Goal: Transaction & Acquisition: Download file/media

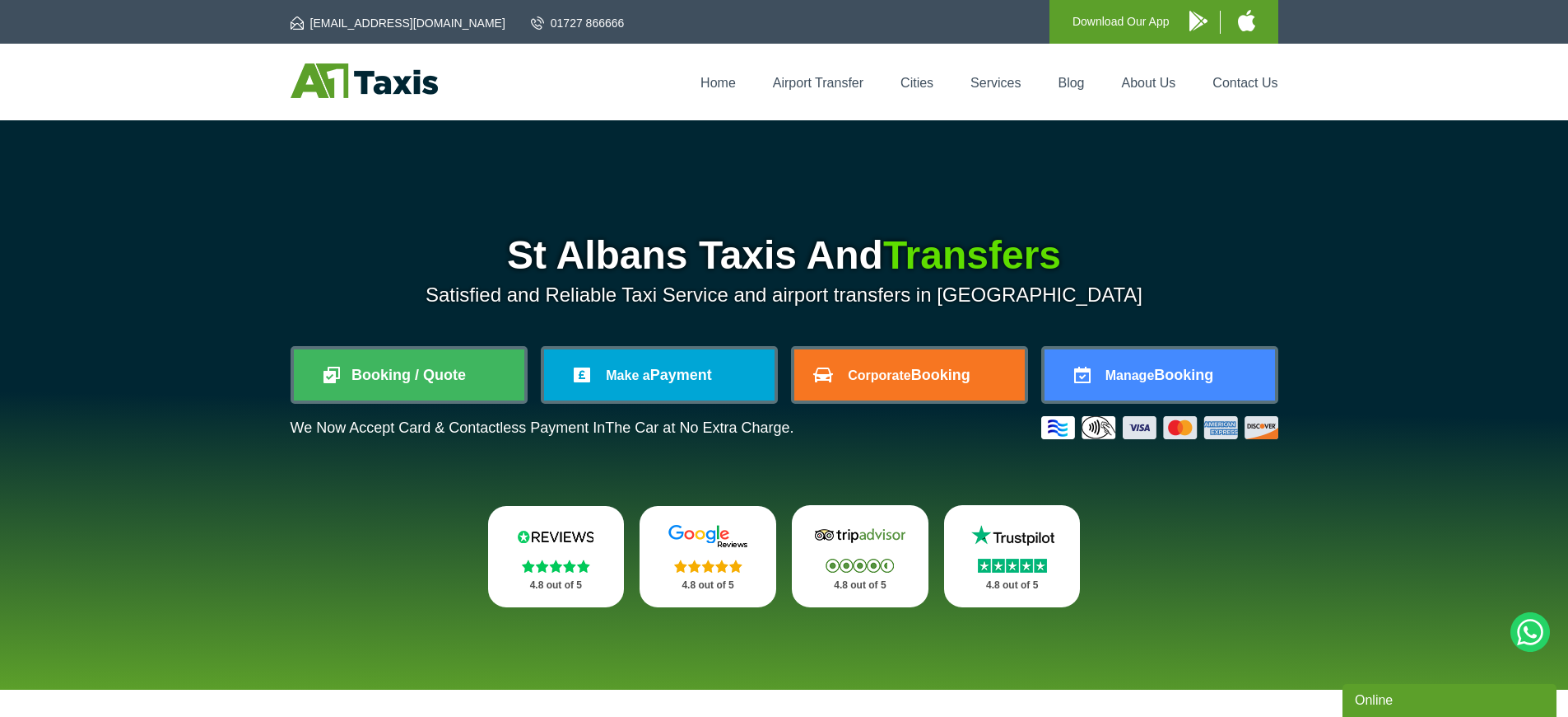
click at [1130, 20] on p "Download Our App" at bounding box center [1121, 22] width 97 height 20
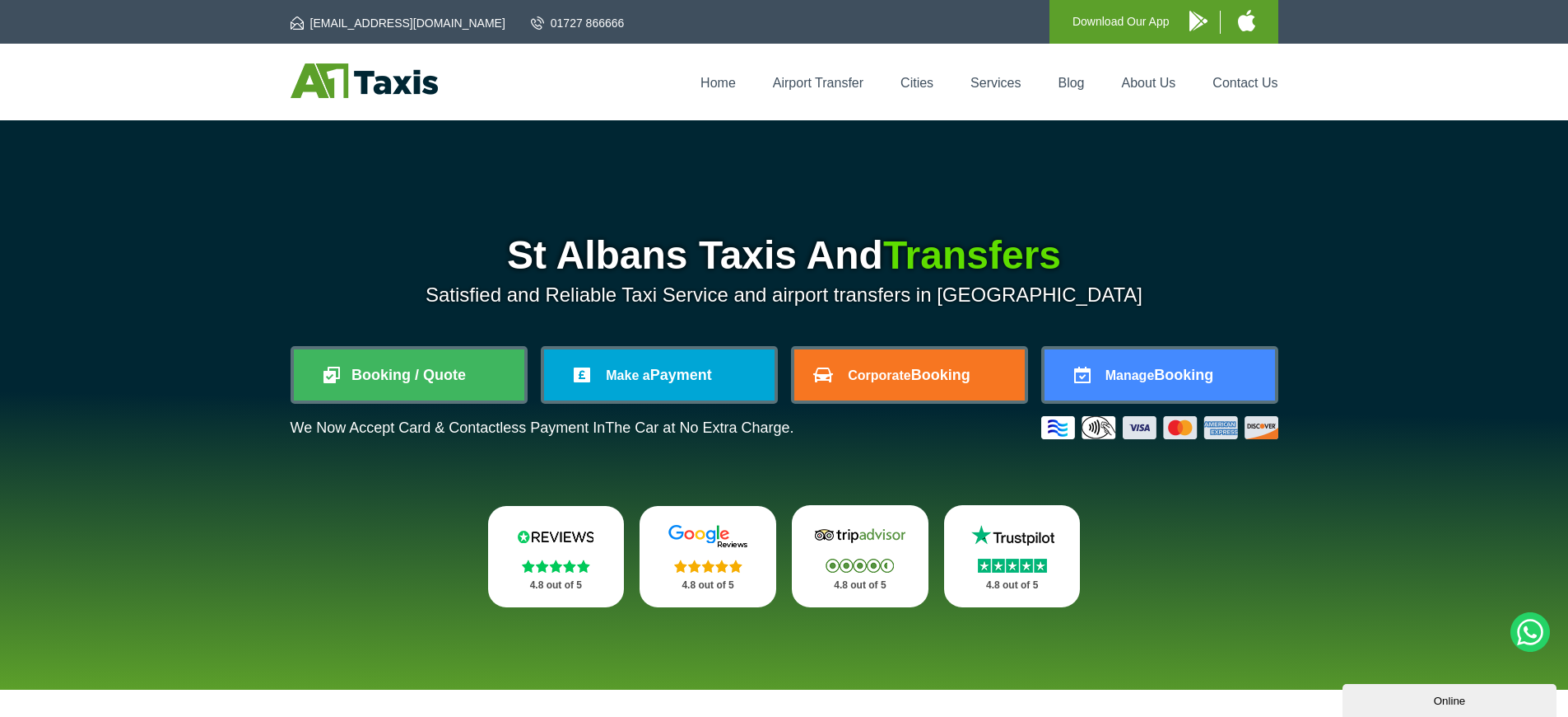
scroll to position [2811, 0]
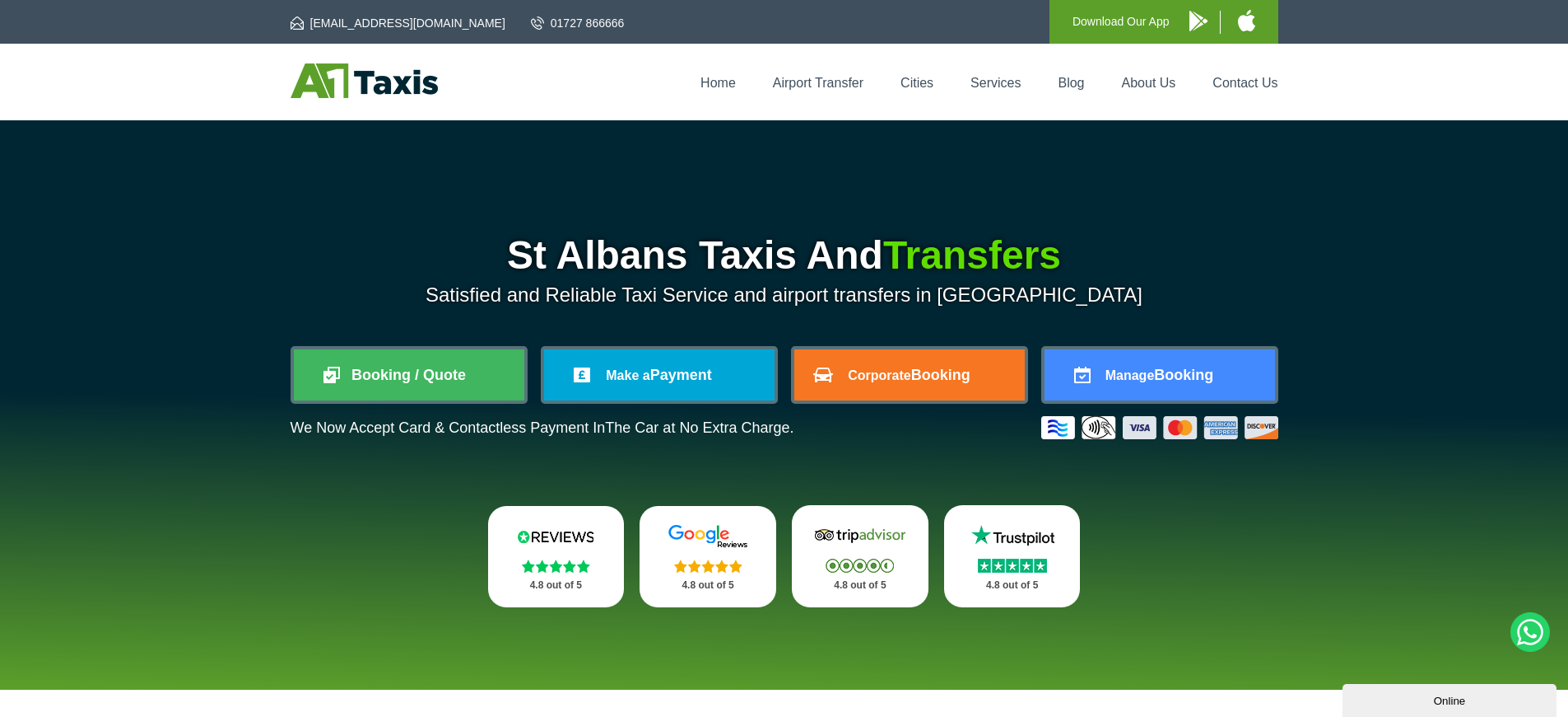
click at [1130, 20] on p "Download Our App" at bounding box center [1121, 22] width 97 height 20
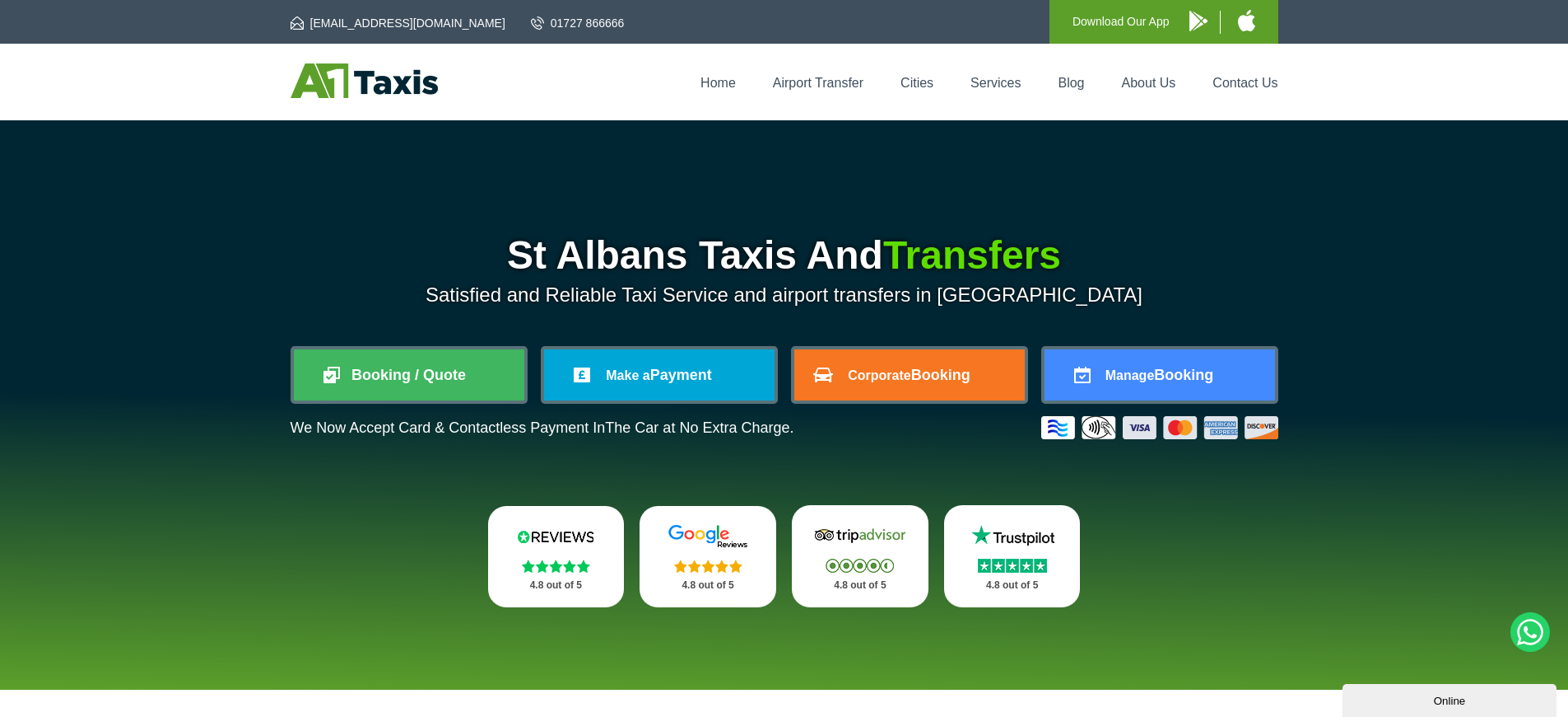
click at [1130, 20] on p "Download Our App" at bounding box center [1121, 22] width 97 height 20
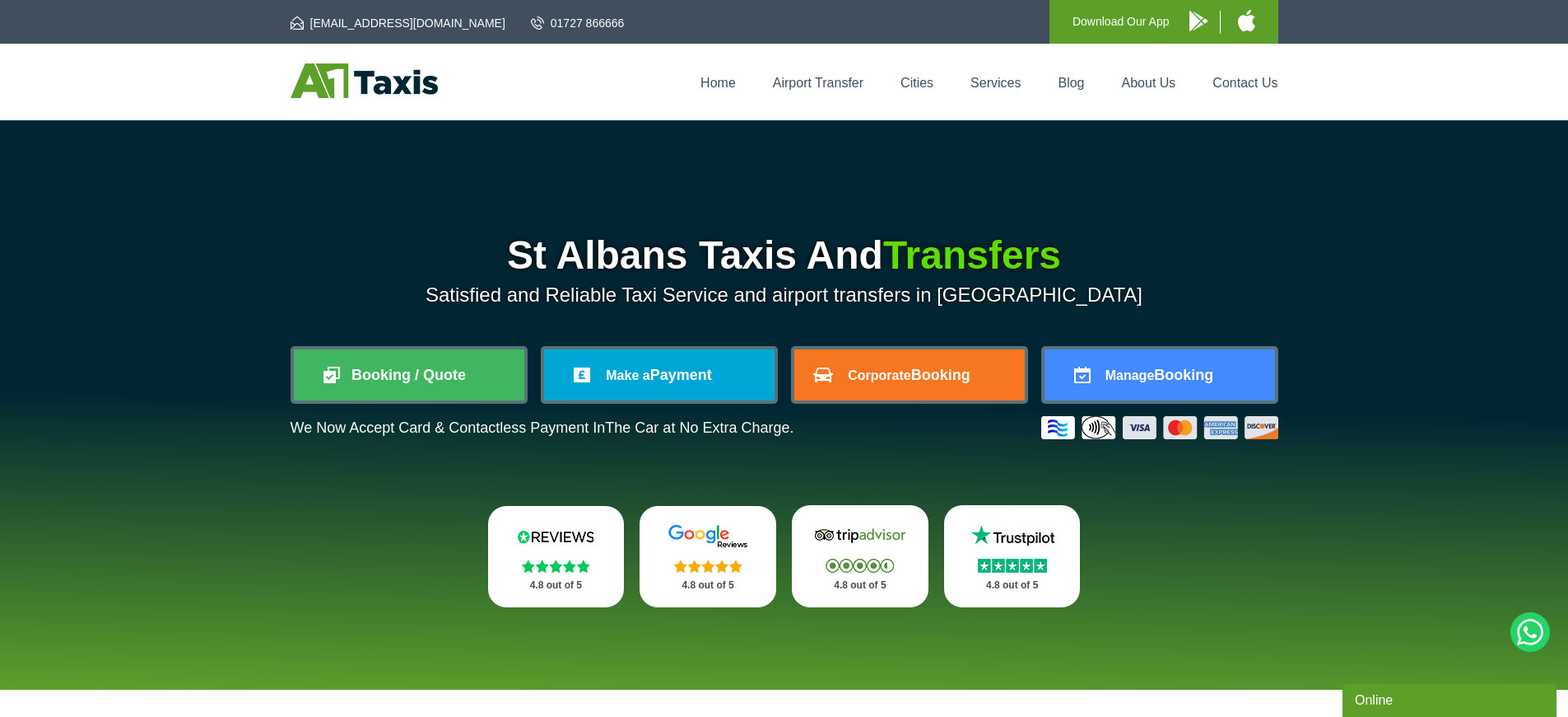
click at [1130, 20] on p "Download Our App" at bounding box center [1121, 22] width 97 height 20
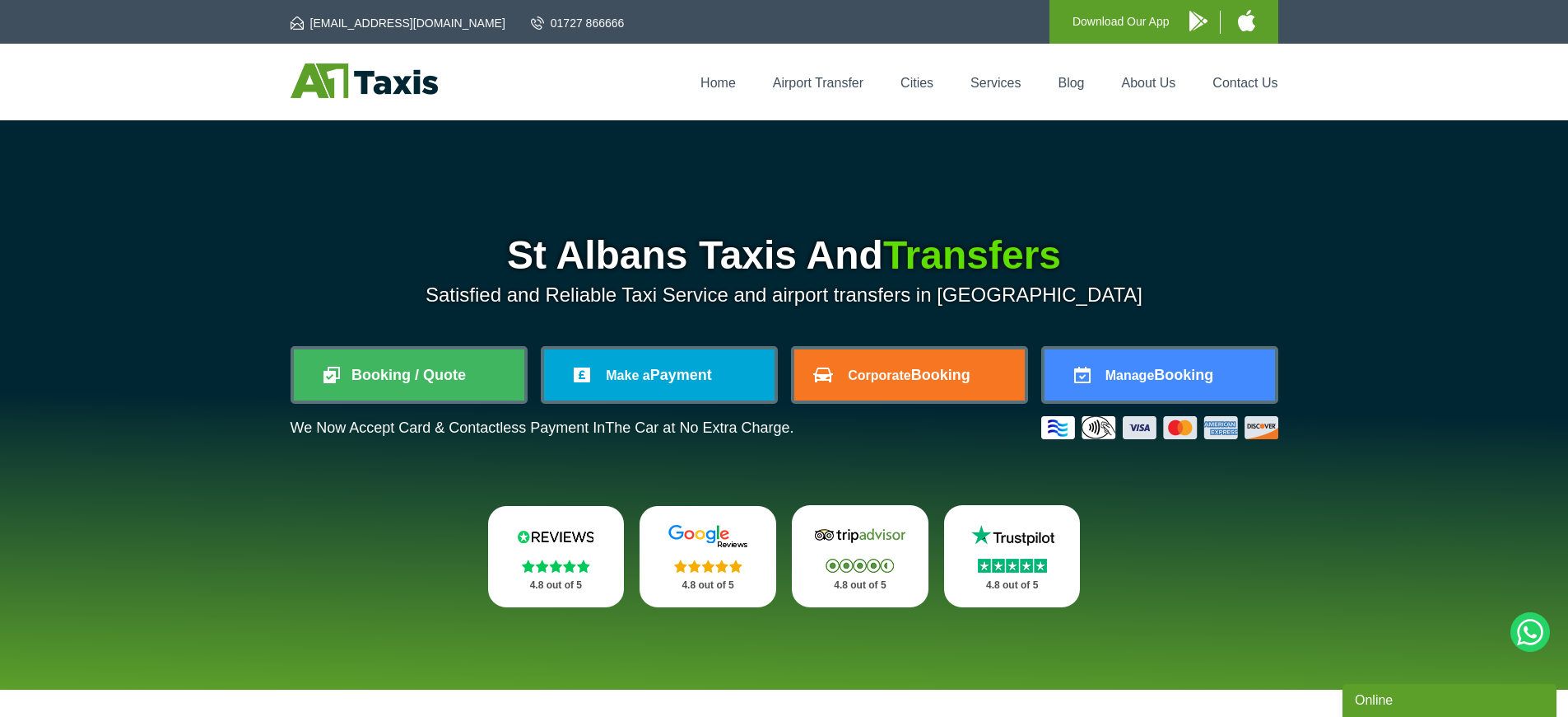
click at [1130, 20] on p "Download Our App" at bounding box center [1121, 22] width 97 height 20
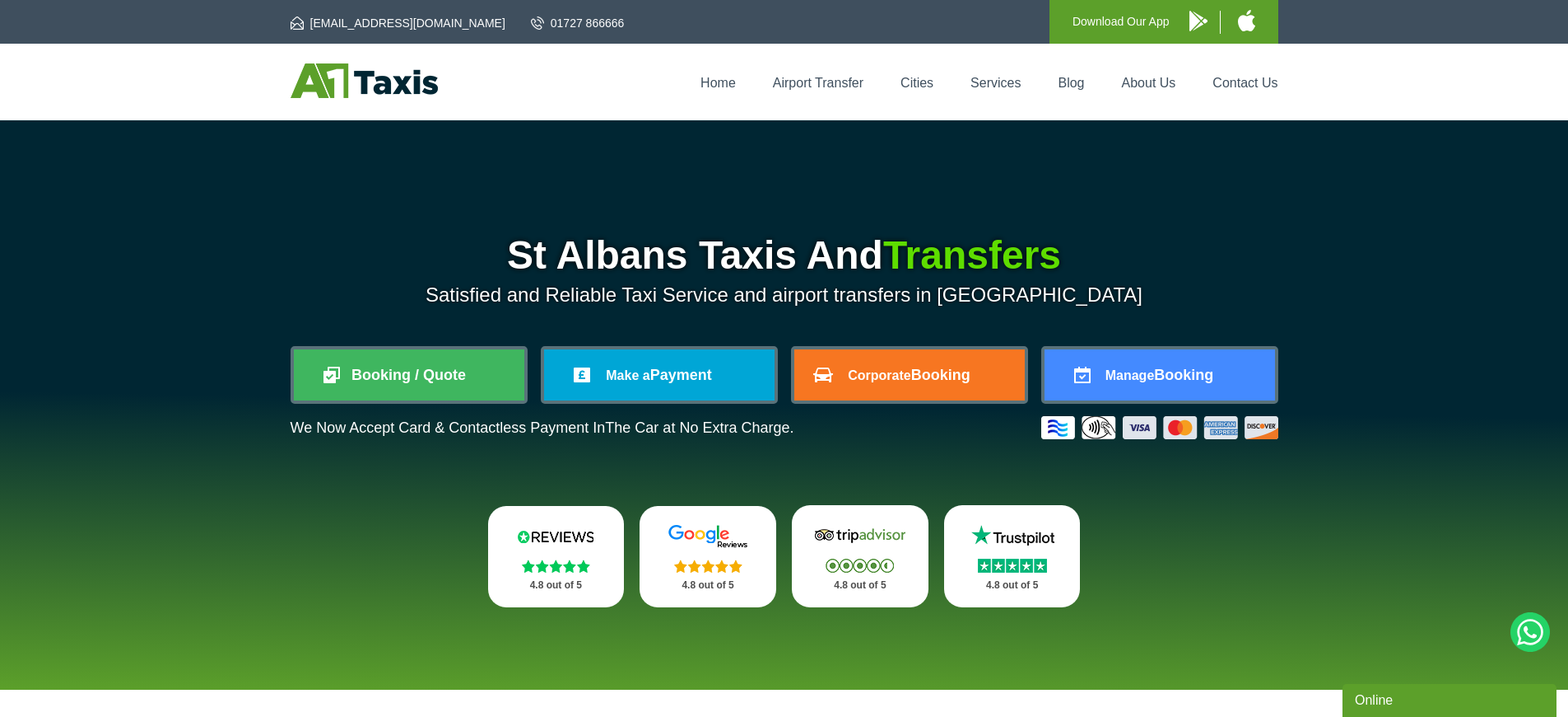
click at [1130, 20] on p "Download Our App" at bounding box center [1121, 22] width 97 height 20
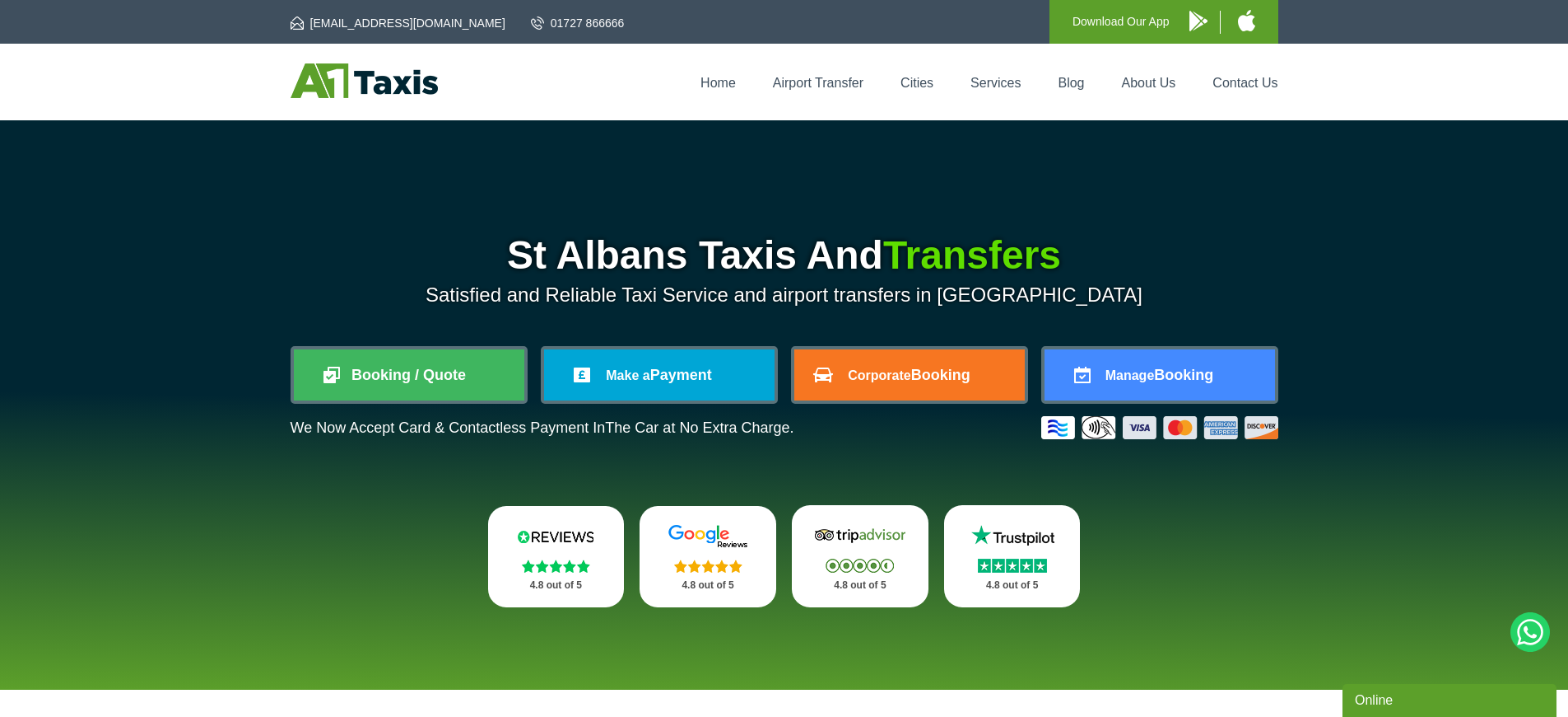
click at [1130, 20] on p "Download Our App" at bounding box center [1121, 22] width 97 height 20
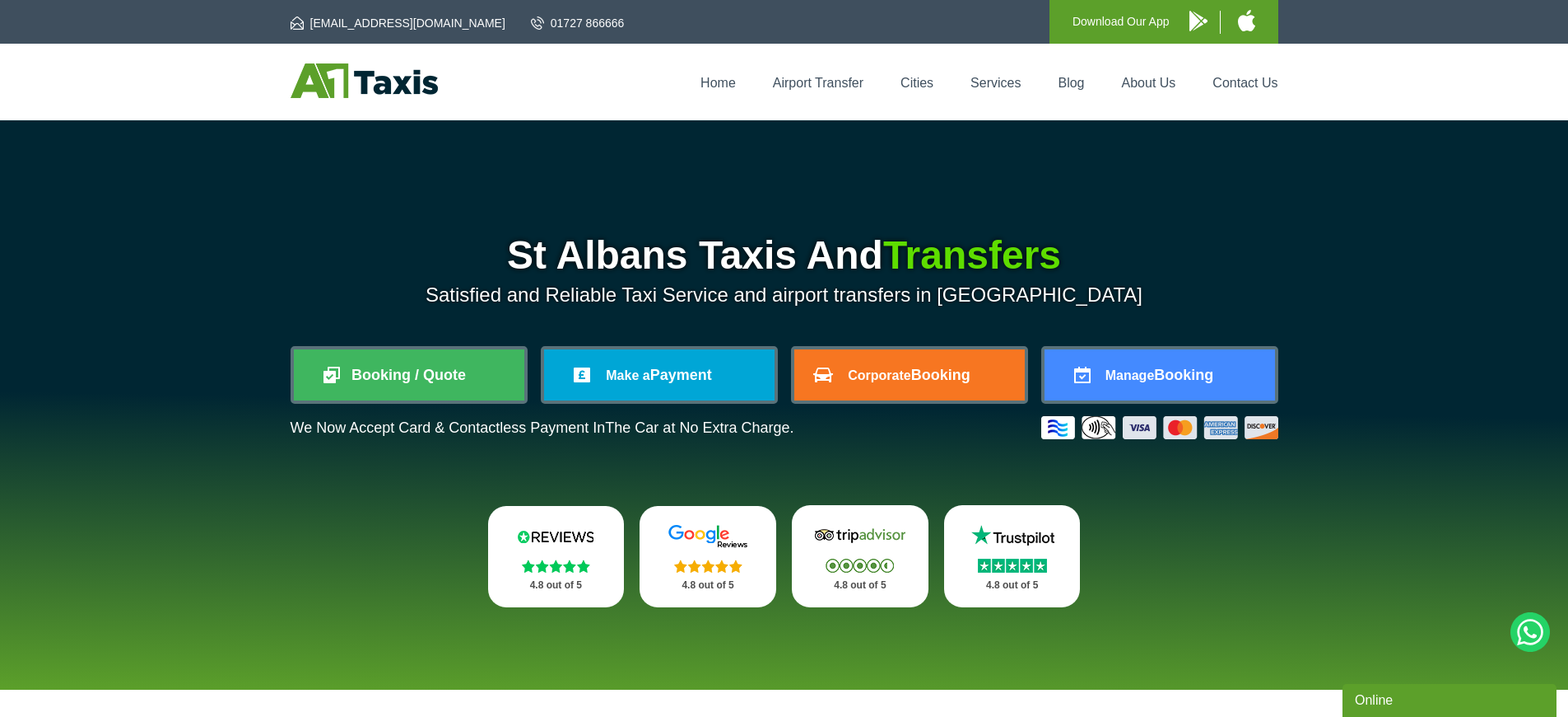
click at [1130, 20] on p "Download Our App" at bounding box center [1121, 22] width 97 height 20
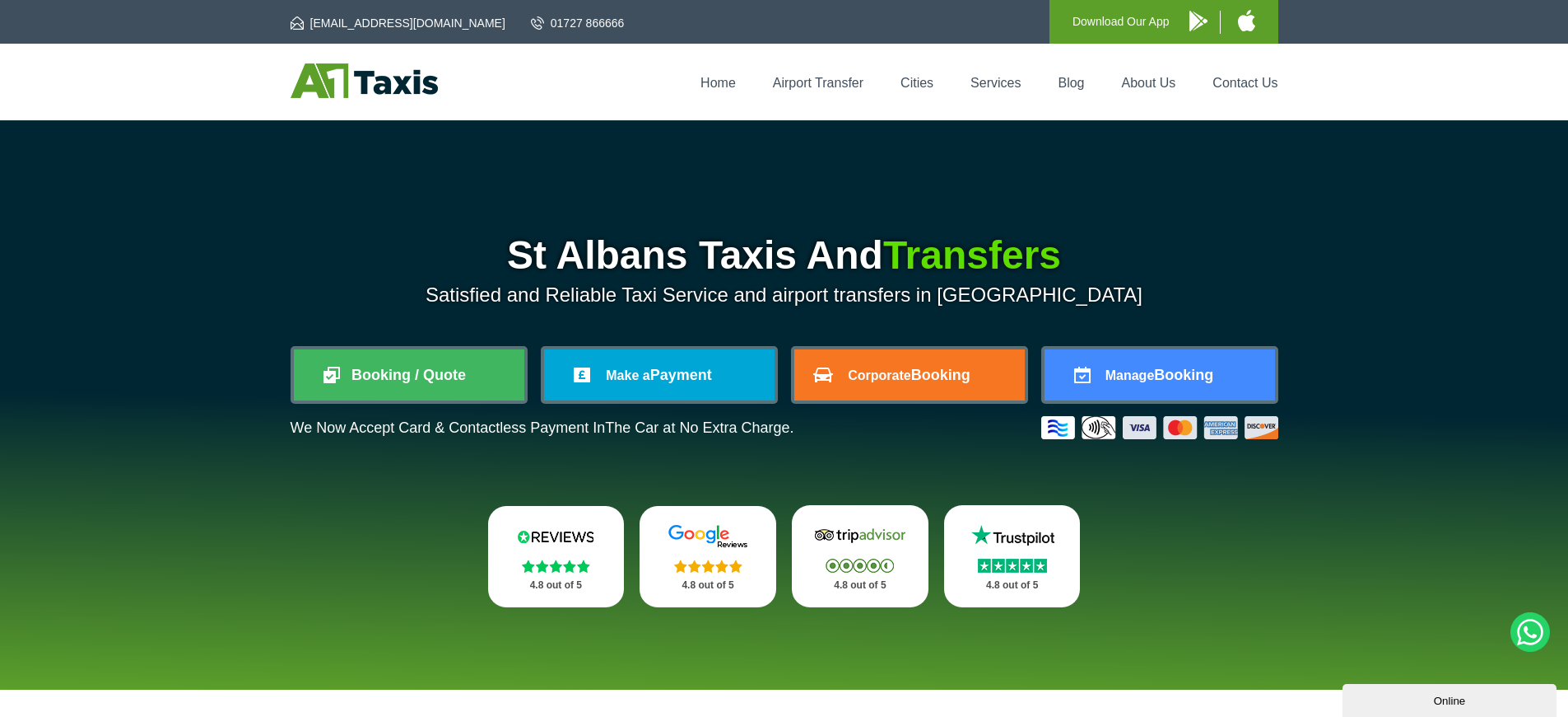
click at [1130, 20] on p "Download Our App" at bounding box center [1121, 22] width 97 height 20
